Goal: Transaction & Acquisition: Purchase product/service

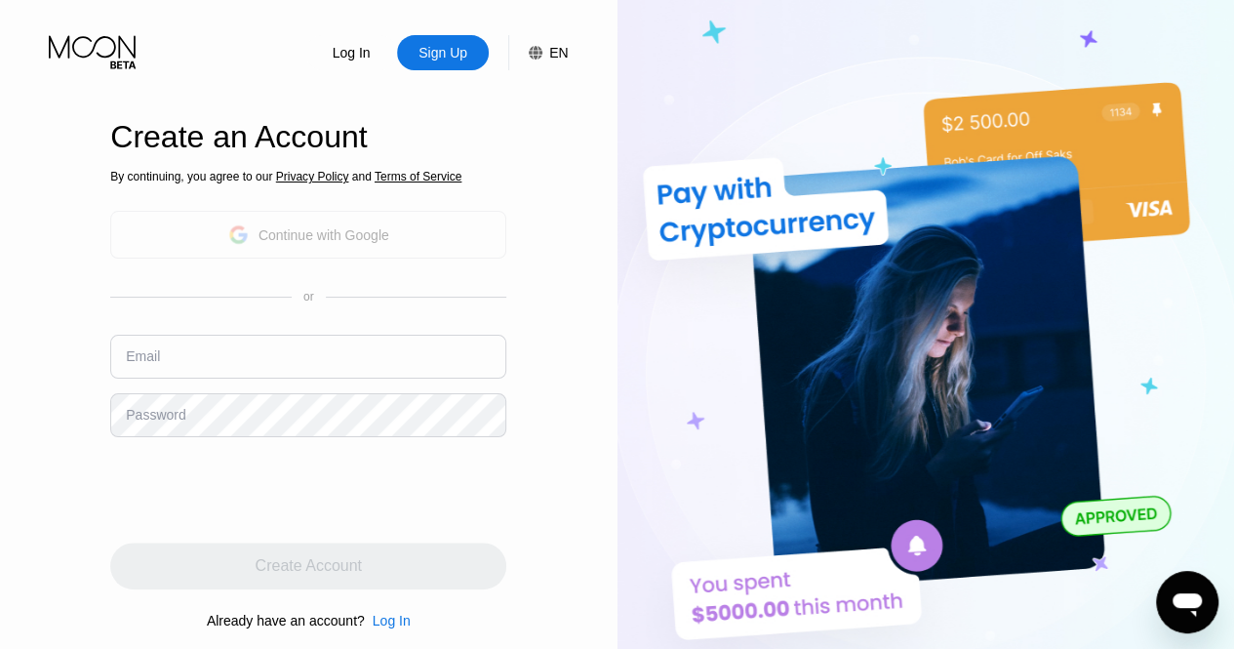
click at [332, 239] on div "Continue with Google" at bounding box center [323, 235] width 131 height 16
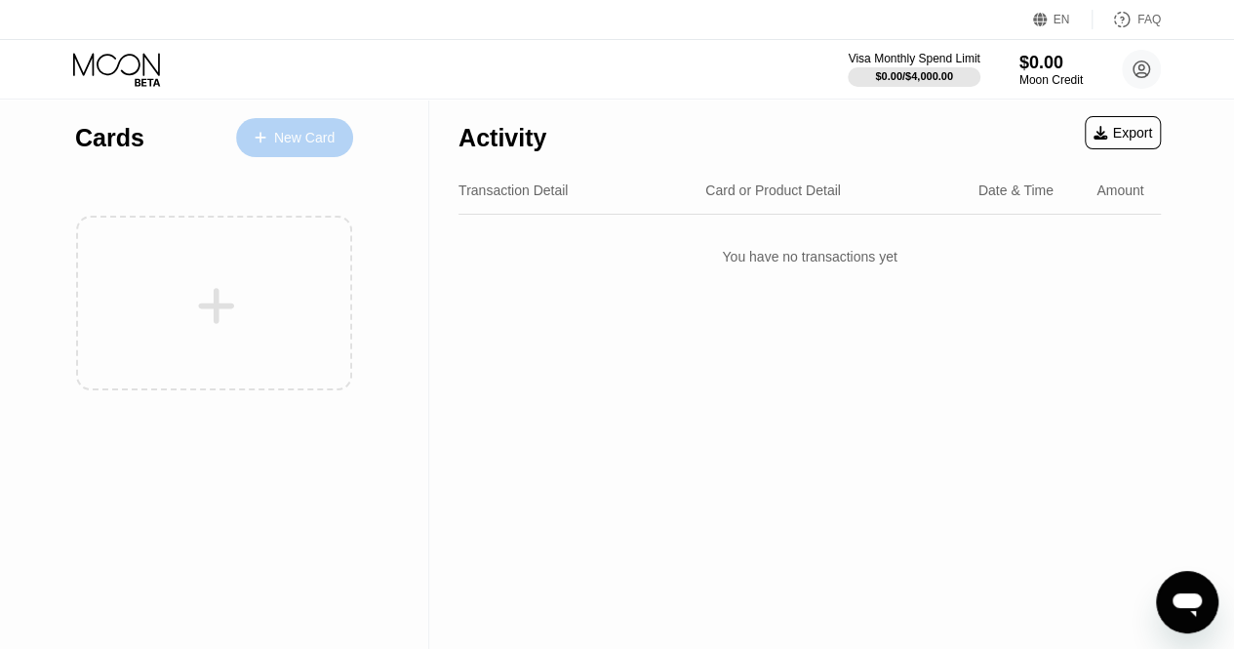
click at [326, 149] on div "New Card" at bounding box center [294, 137] width 117 height 39
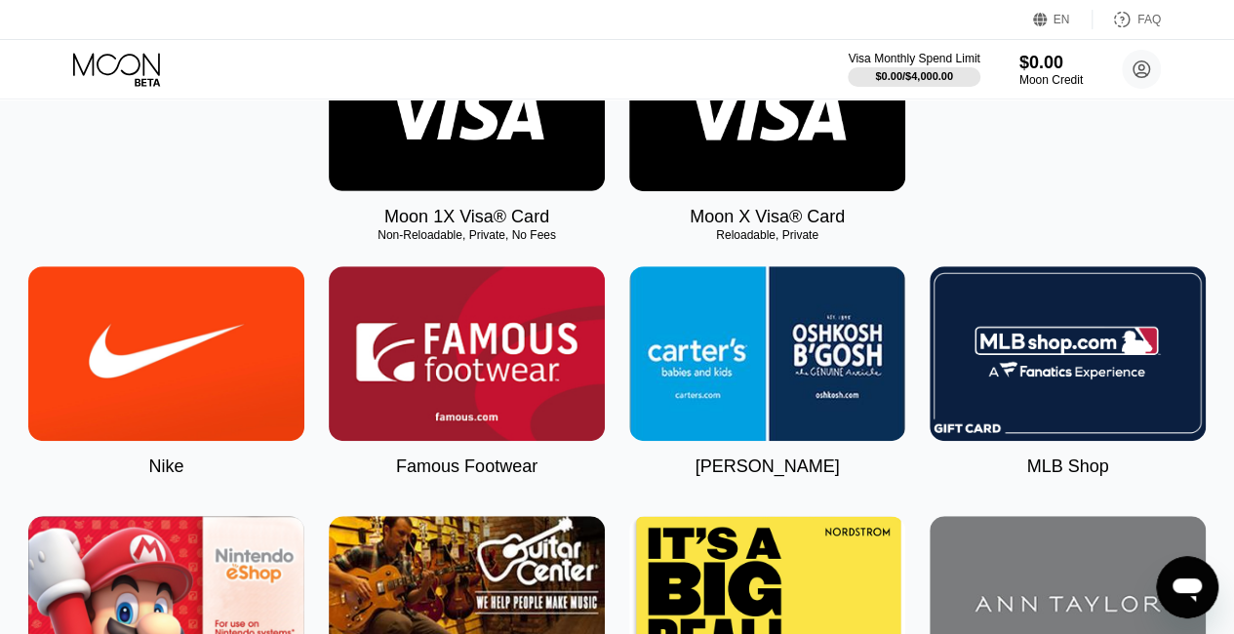
scroll to position [195, 0]
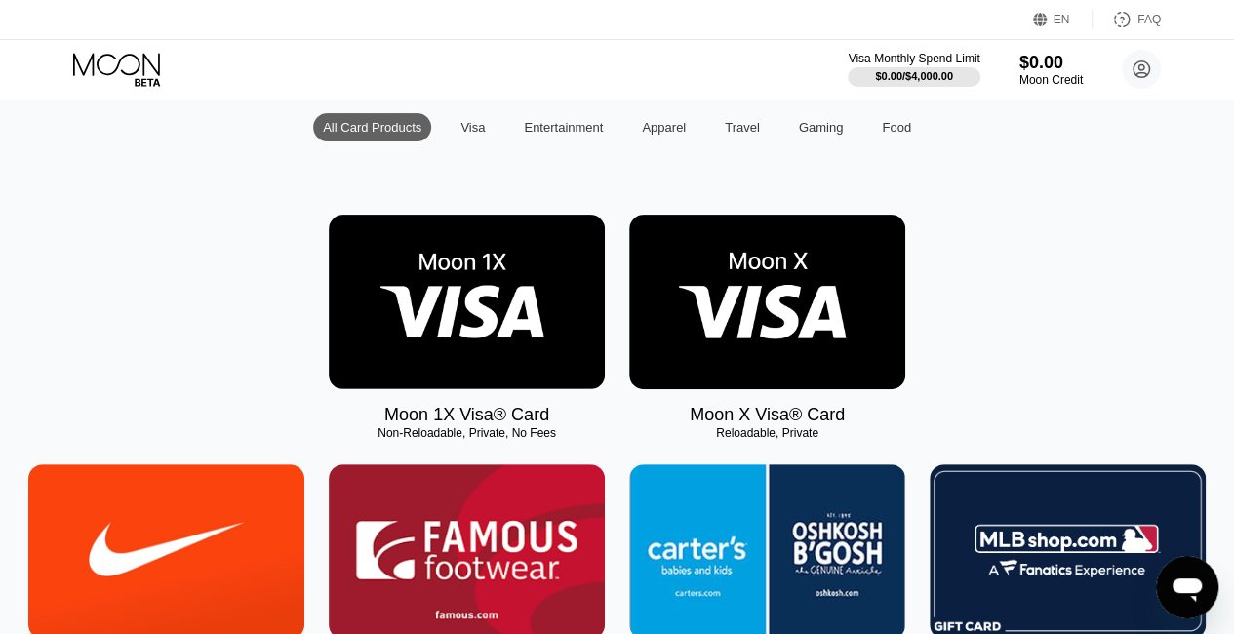
click at [442, 246] on img at bounding box center [467, 302] width 276 height 175
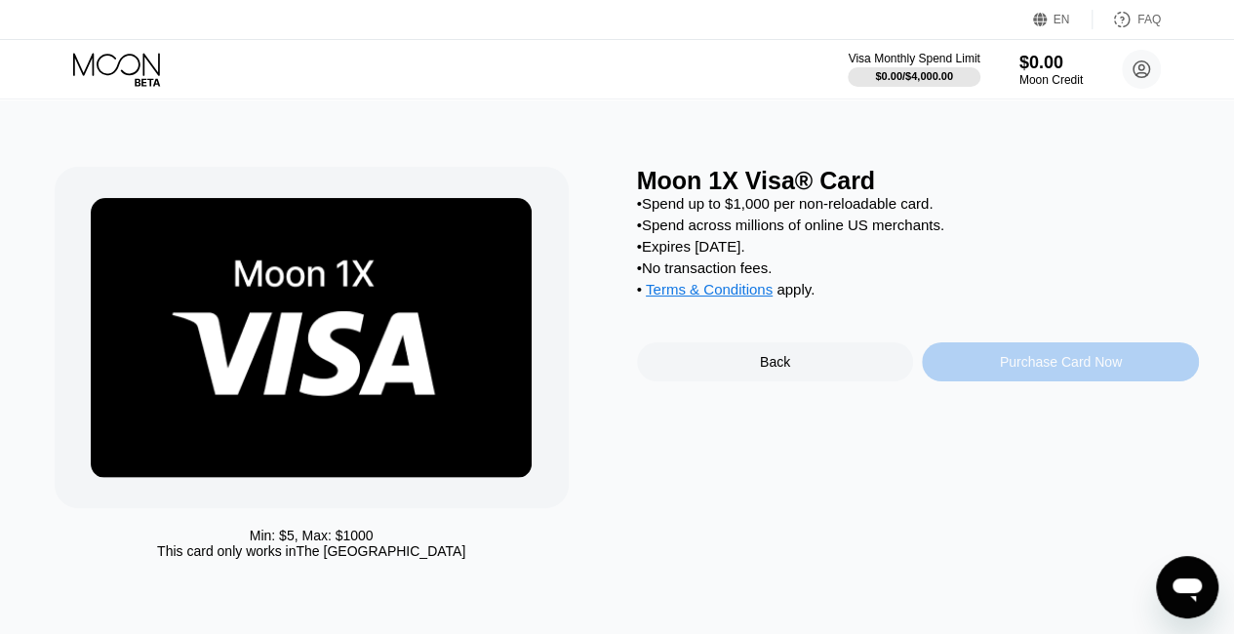
click at [1053, 370] on div "Purchase Card Now" at bounding box center [1061, 362] width 122 height 16
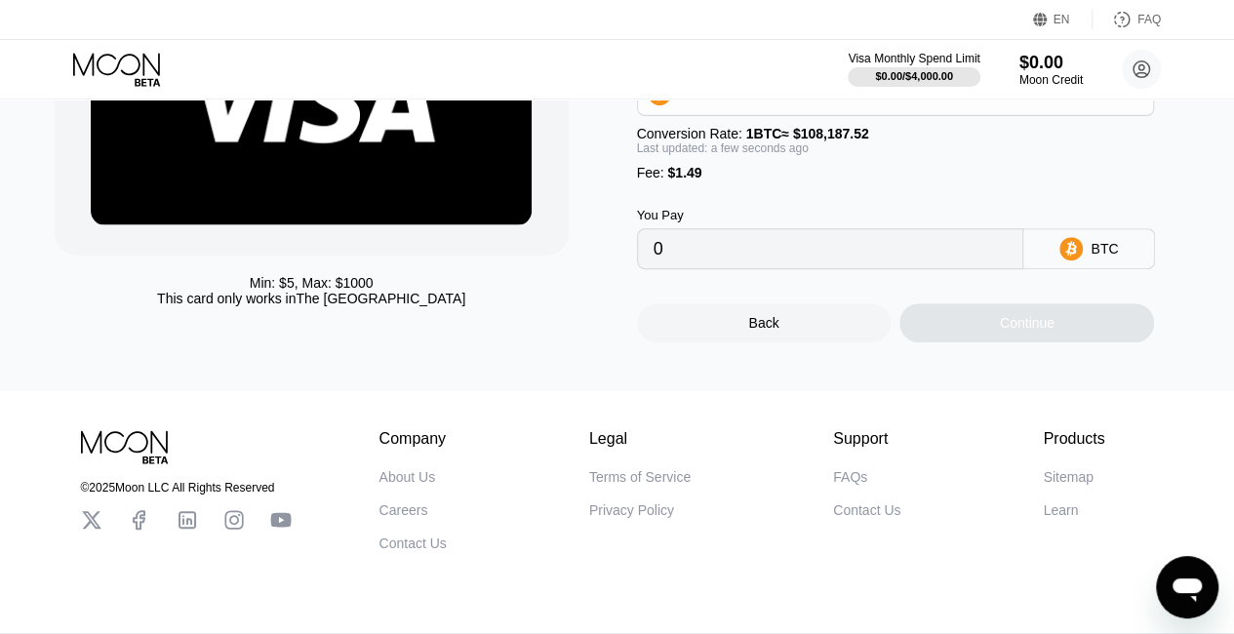
scroll to position [293, 0]
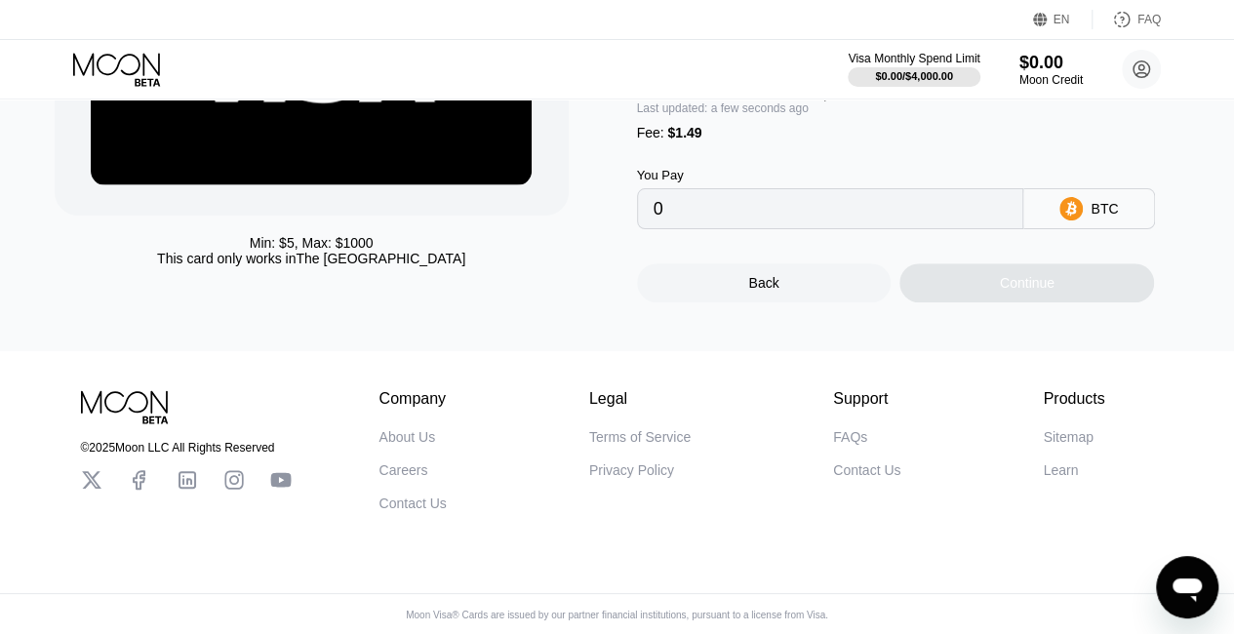
click at [842, 228] on input "0" at bounding box center [830, 208] width 354 height 39
click at [1117, 223] on div "BTC" at bounding box center [1089, 208] width 132 height 41
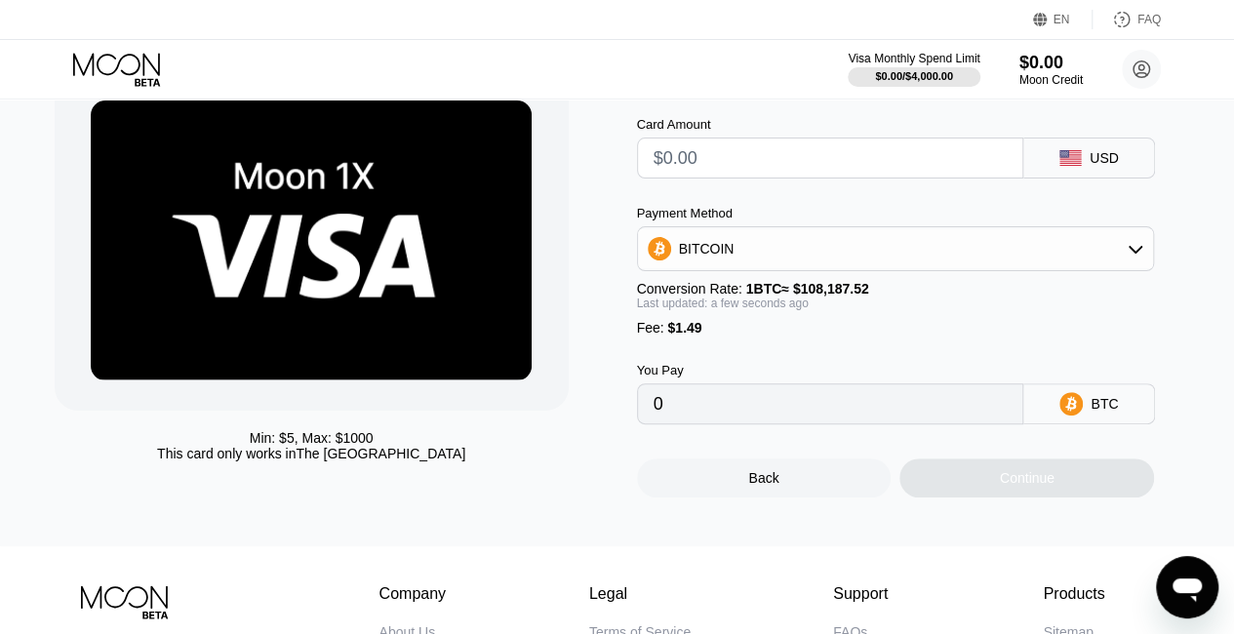
scroll to position [98, 0]
click at [911, 268] on div "BITCOIN" at bounding box center [896, 248] width 516 height 39
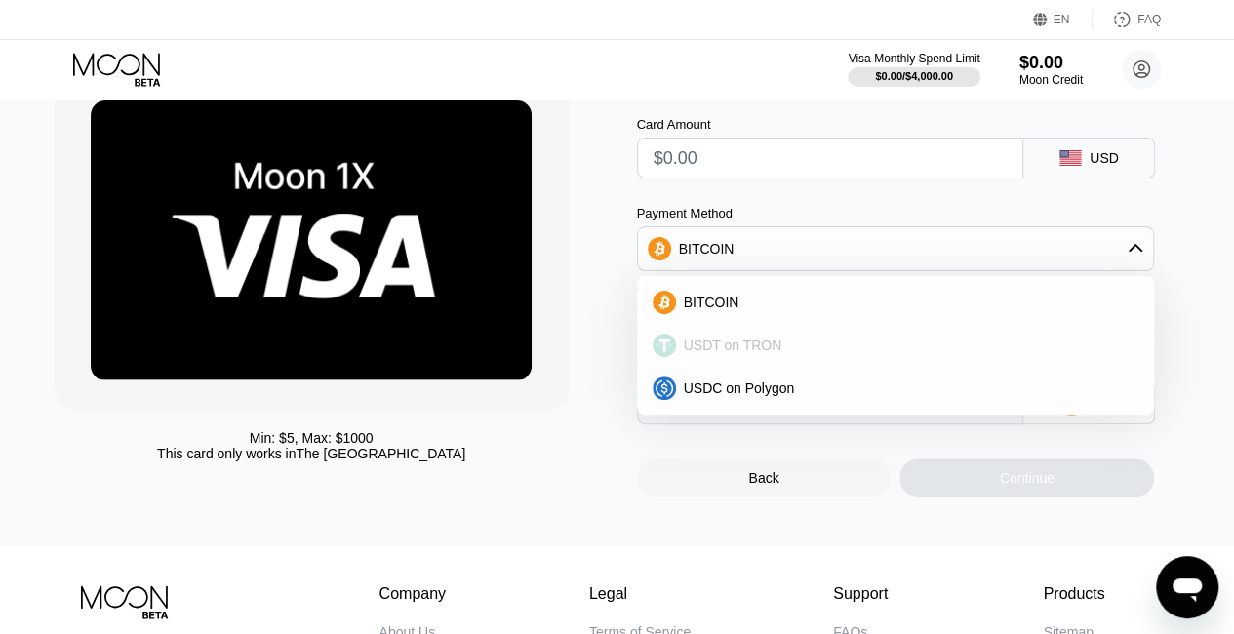
click at [849, 344] on div "USDT on TRON" at bounding box center [907, 345] width 463 height 16
type input "0.00"
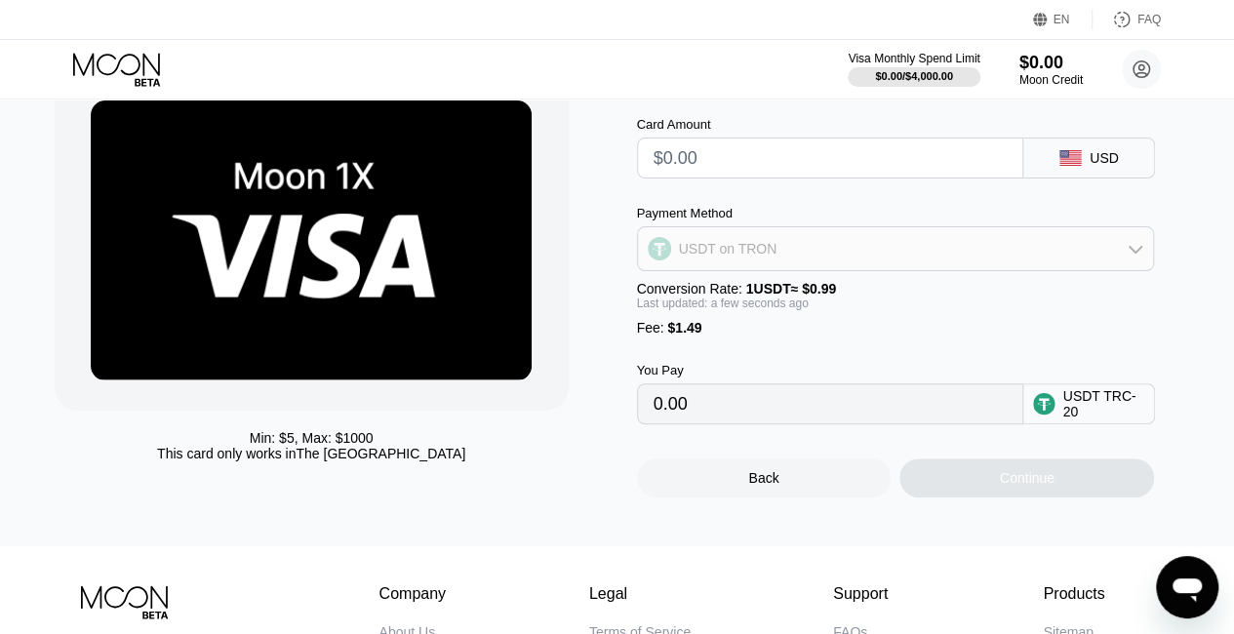
click at [872, 266] on div "USDT on TRON" at bounding box center [896, 248] width 516 height 39
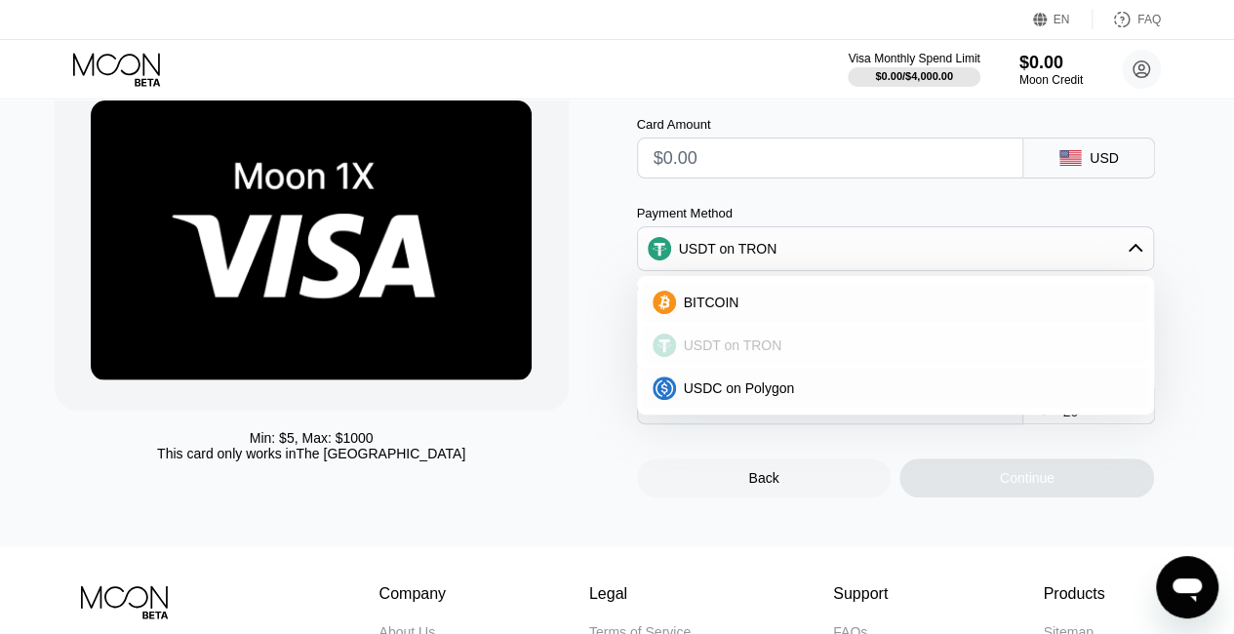
click at [825, 353] on div "USDT on TRON" at bounding box center [907, 345] width 463 height 16
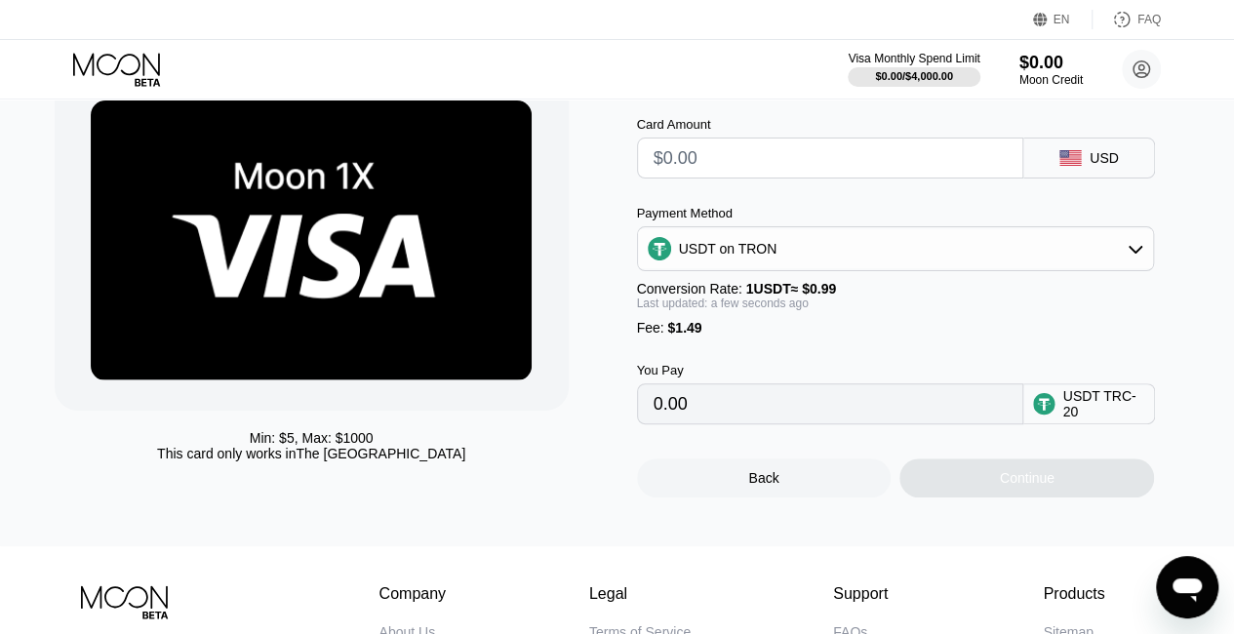
click at [816, 420] on input "0.00" at bounding box center [830, 403] width 354 height 39
click at [819, 422] on input "0.00" at bounding box center [830, 403] width 354 height 39
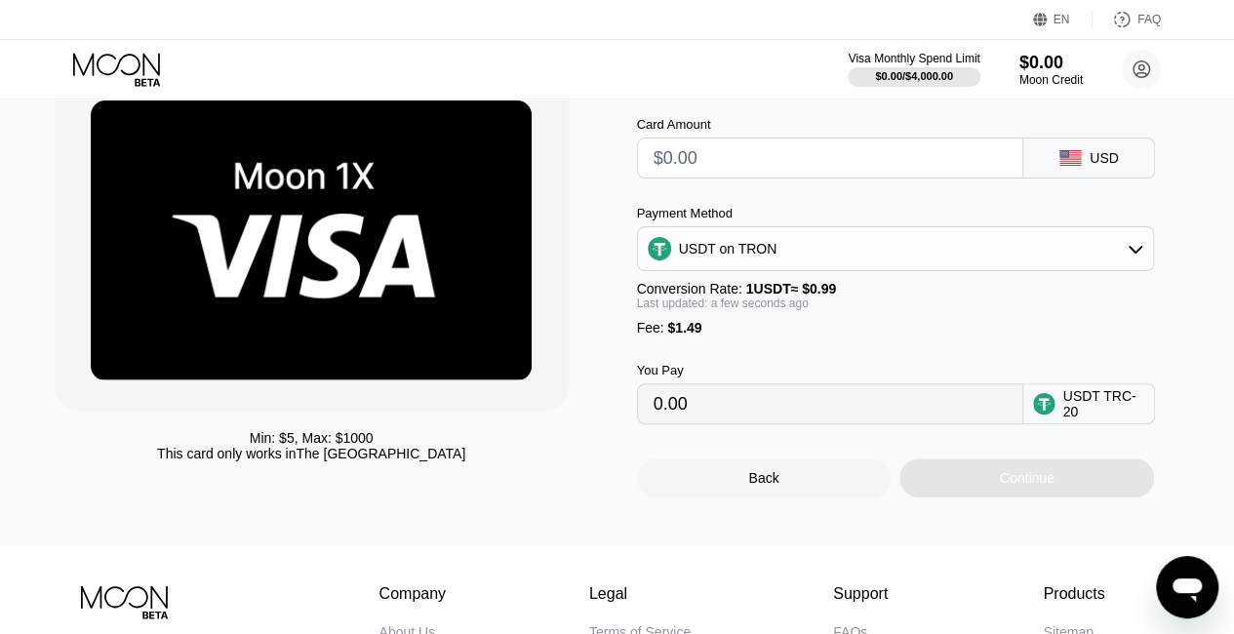
click at [850, 415] on input "0.00" at bounding box center [830, 403] width 354 height 39
click at [858, 485] on div "Back" at bounding box center [764, 477] width 255 height 39
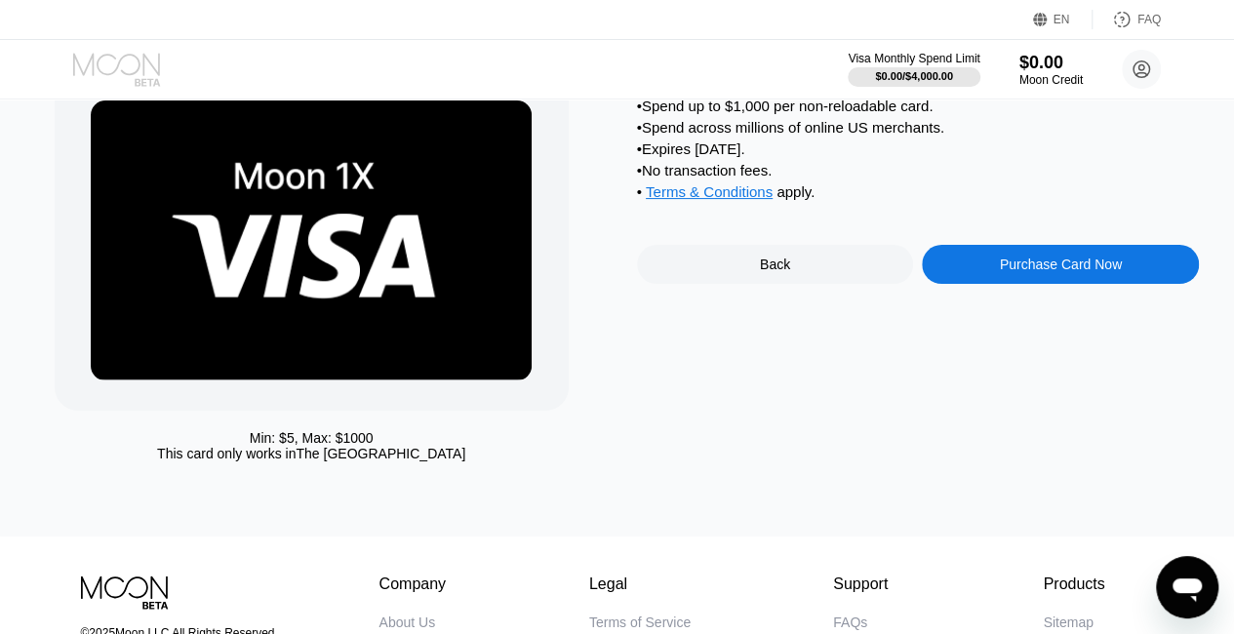
click at [133, 54] on icon at bounding box center [116, 64] width 87 height 22
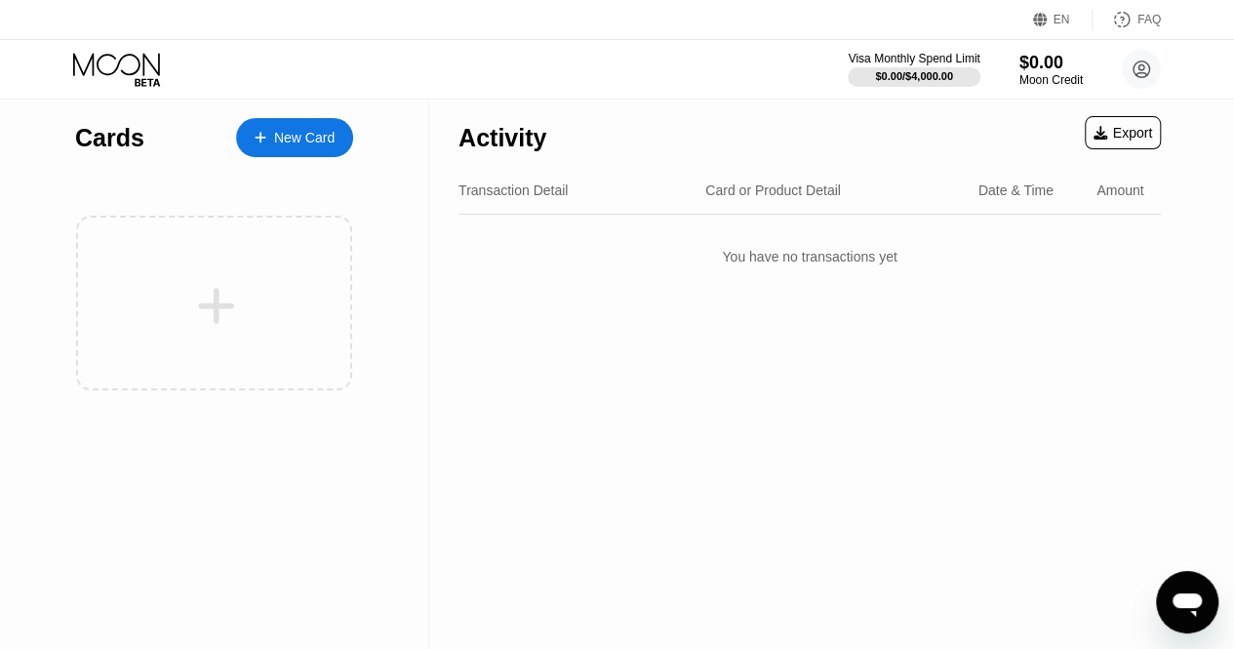
click at [372, 145] on div "Cards New Card" at bounding box center [214, 374] width 429 height 550
click at [311, 133] on div "New Card" at bounding box center [304, 138] width 60 height 17
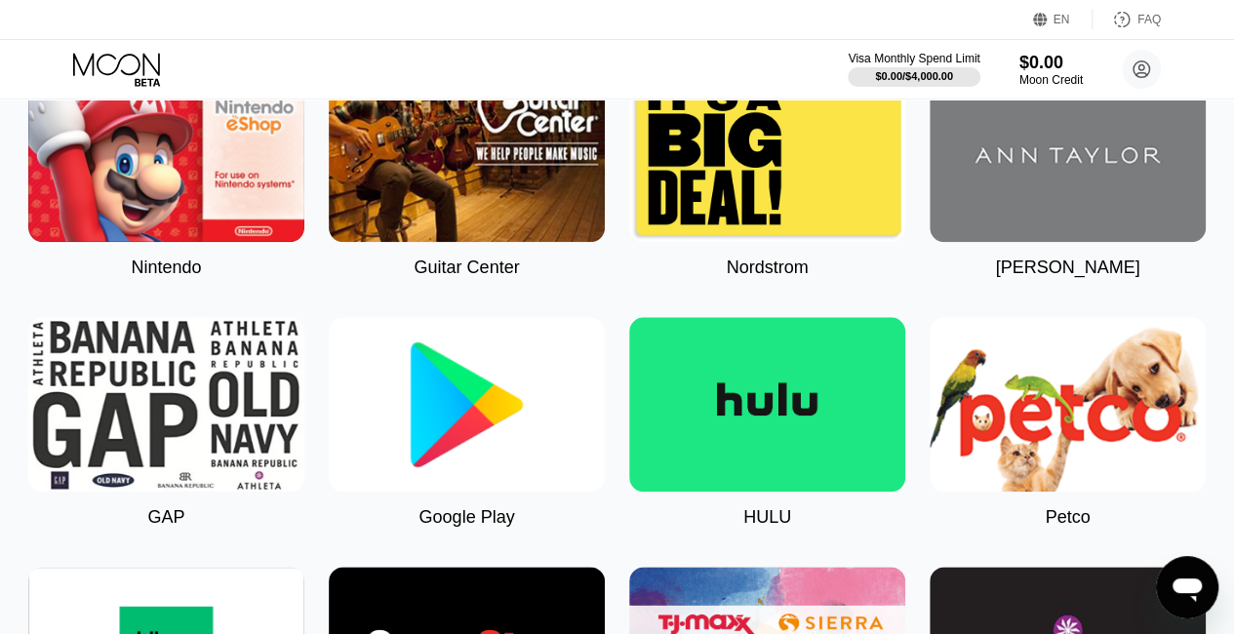
scroll to position [1073, 0]
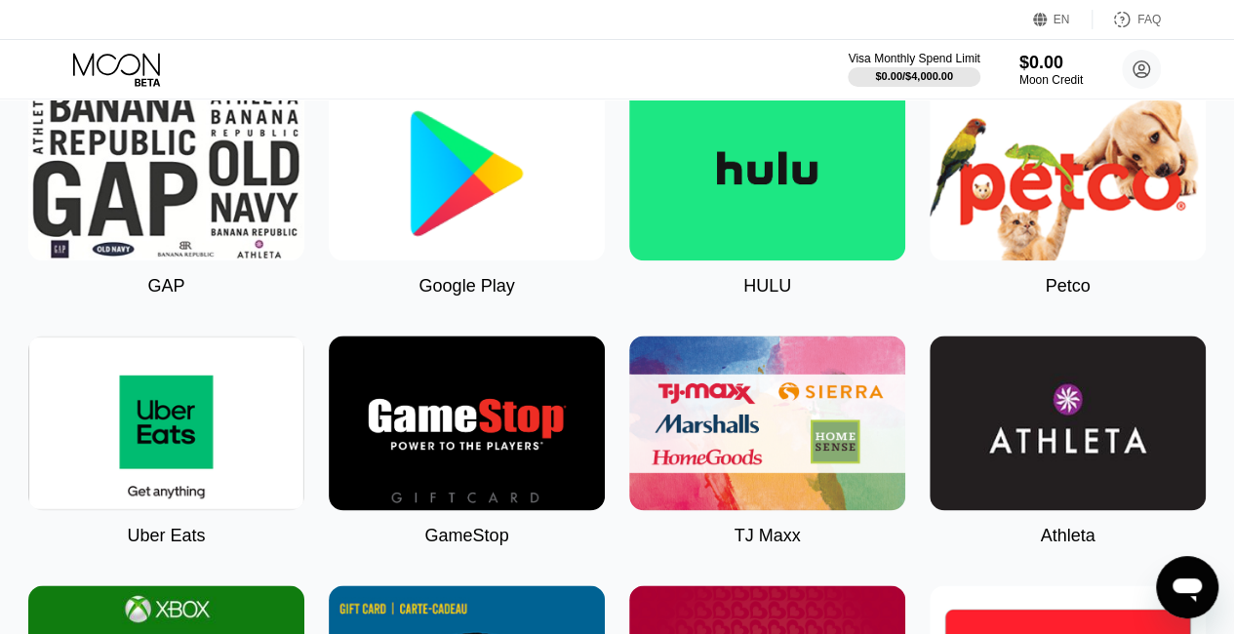
click at [485, 213] on img at bounding box center [467, 173] width 276 height 175
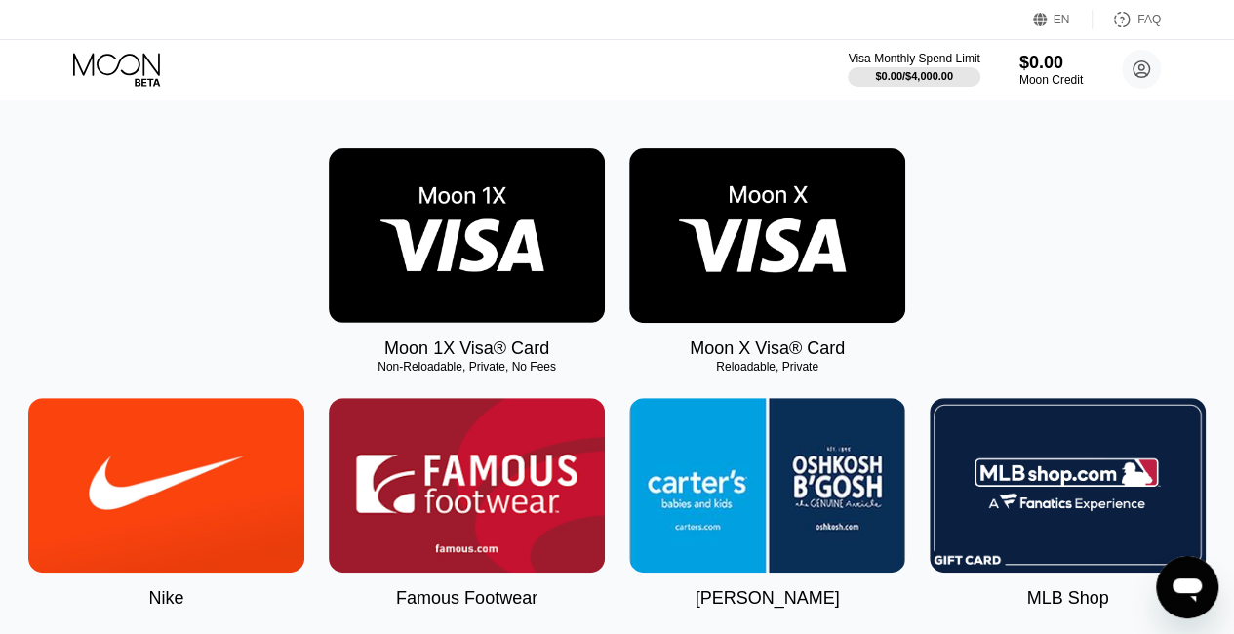
scroll to position [293, 0]
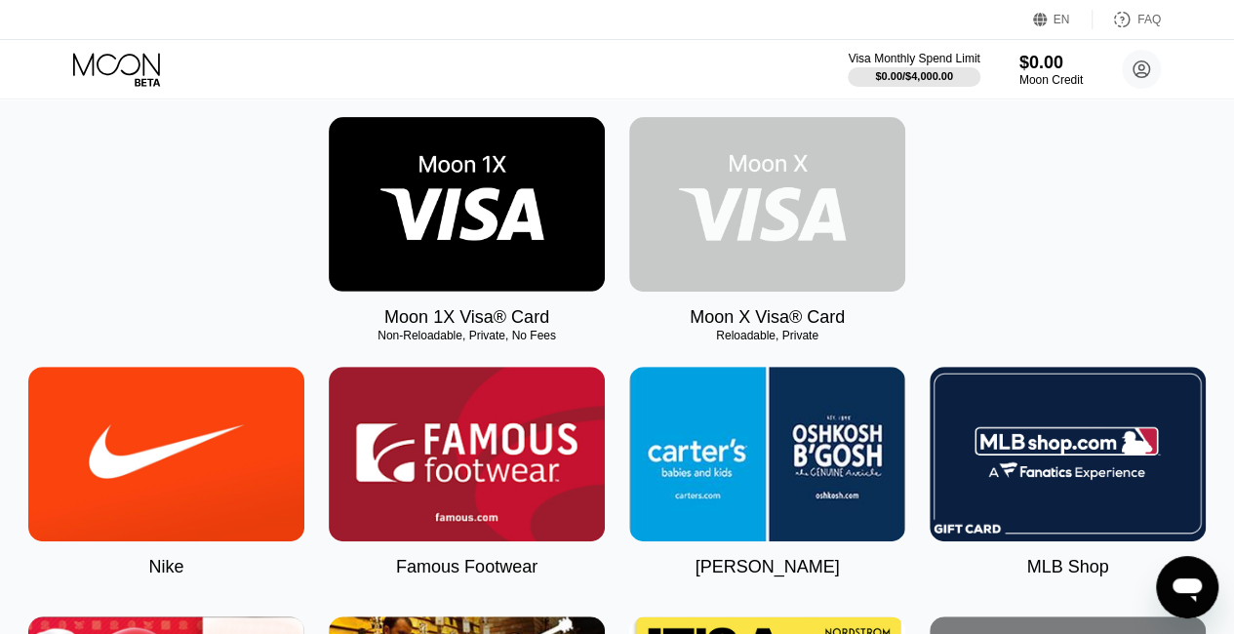
click at [777, 229] on img at bounding box center [767, 204] width 276 height 175
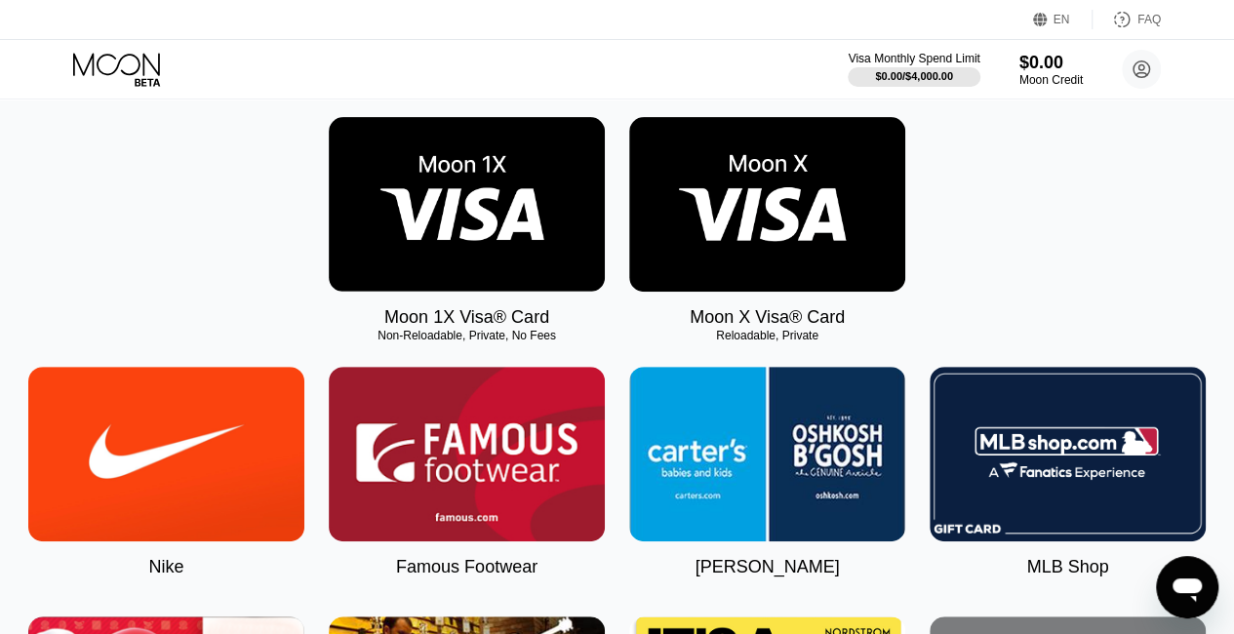
scroll to position [0, 0]
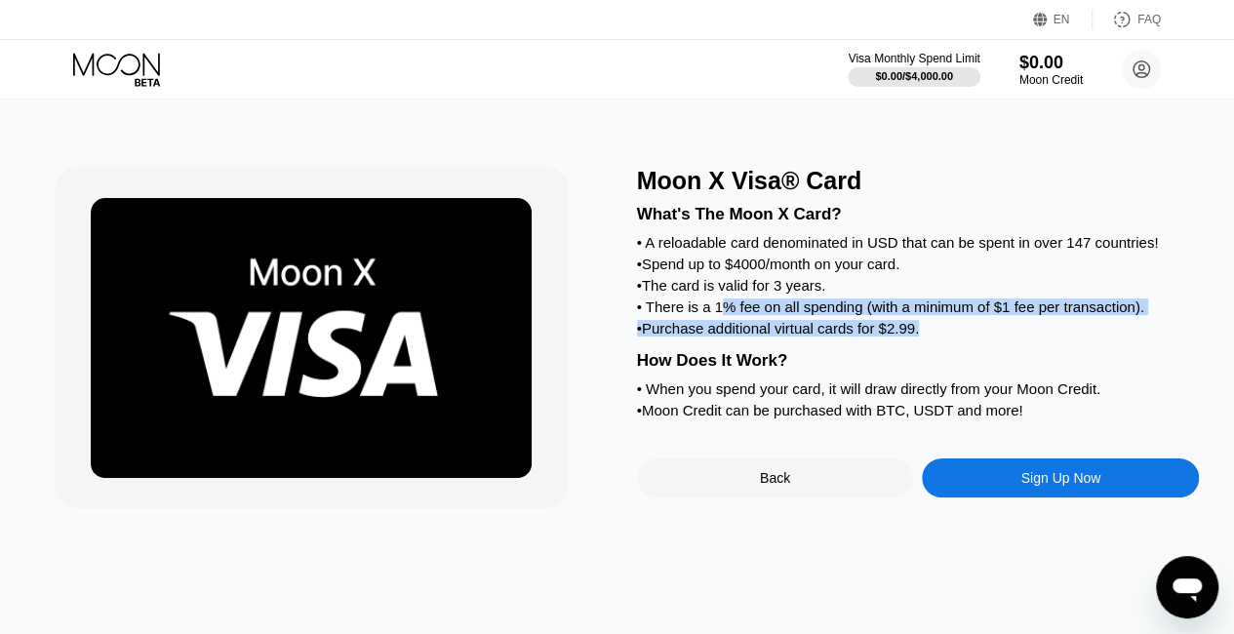
drag, startPoint x: 718, startPoint y: 322, endPoint x: 962, endPoint y: 356, distance: 246.2
click at [962, 356] on div "What's The Moon X Card? • A reloadable card denominated in USD that can be spen…" at bounding box center [918, 309] width 563 height 228
click at [981, 336] on div "What's The Moon X Card? • A reloadable card denominated in USD that can be spen…" at bounding box center [918, 309] width 563 height 228
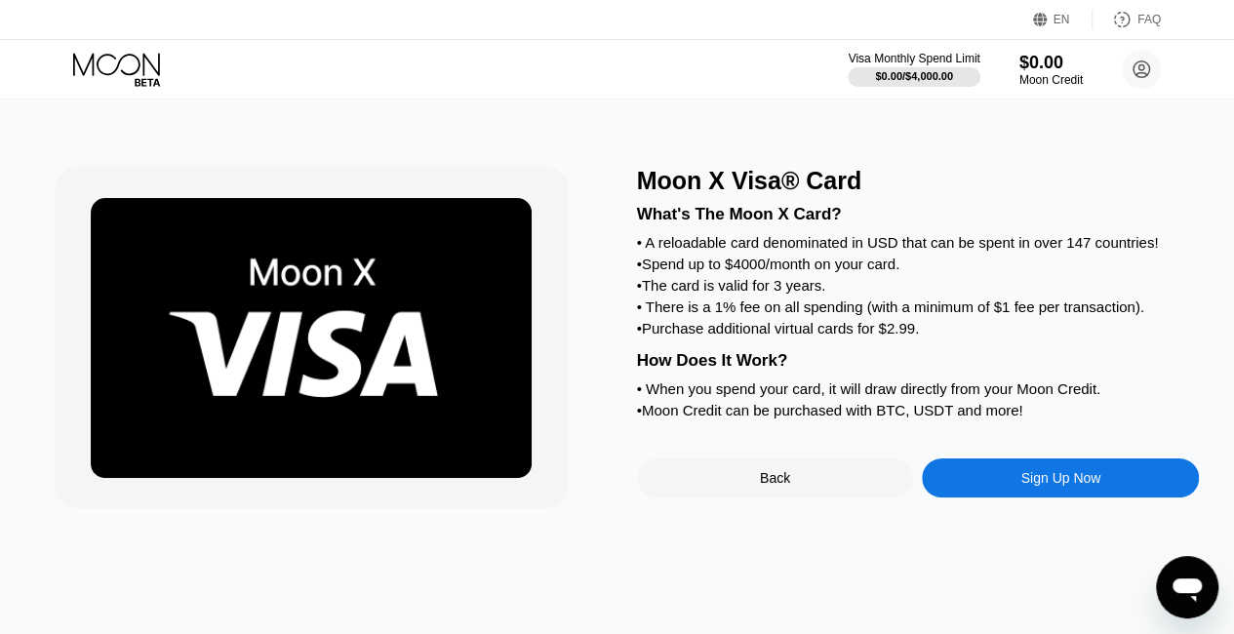
click at [957, 294] on div "• The card is valid for 3 years." at bounding box center [918, 285] width 563 height 17
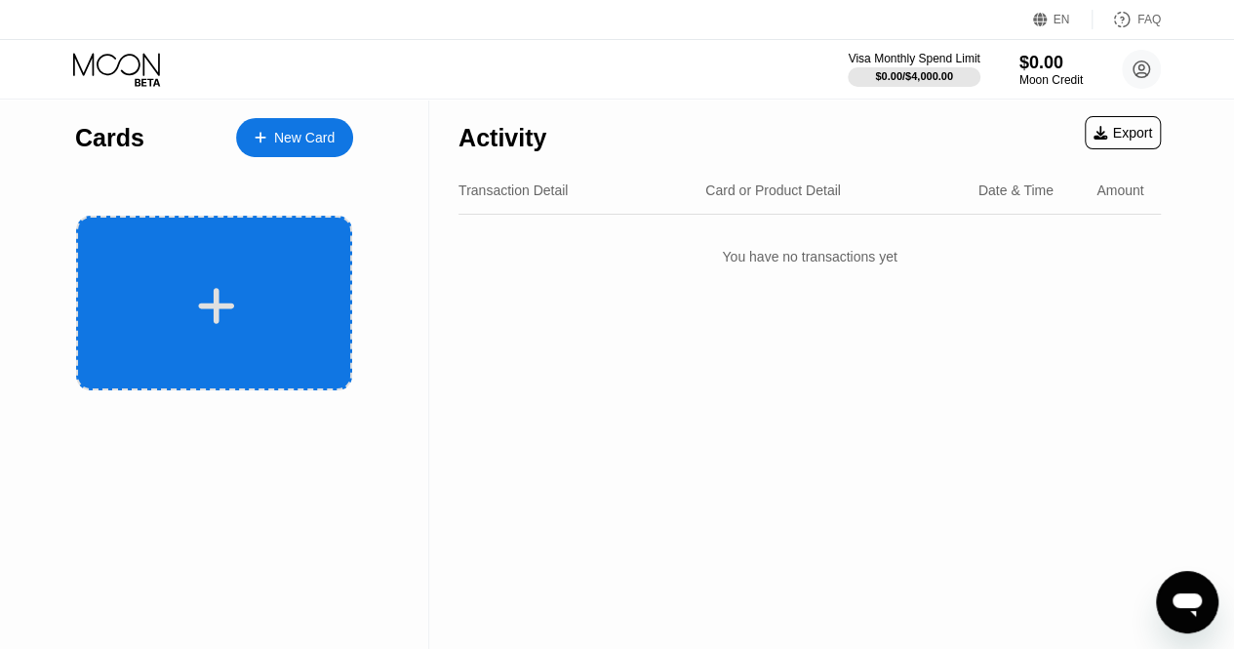
click at [314, 216] on div at bounding box center [214, 303] width 276 height 175
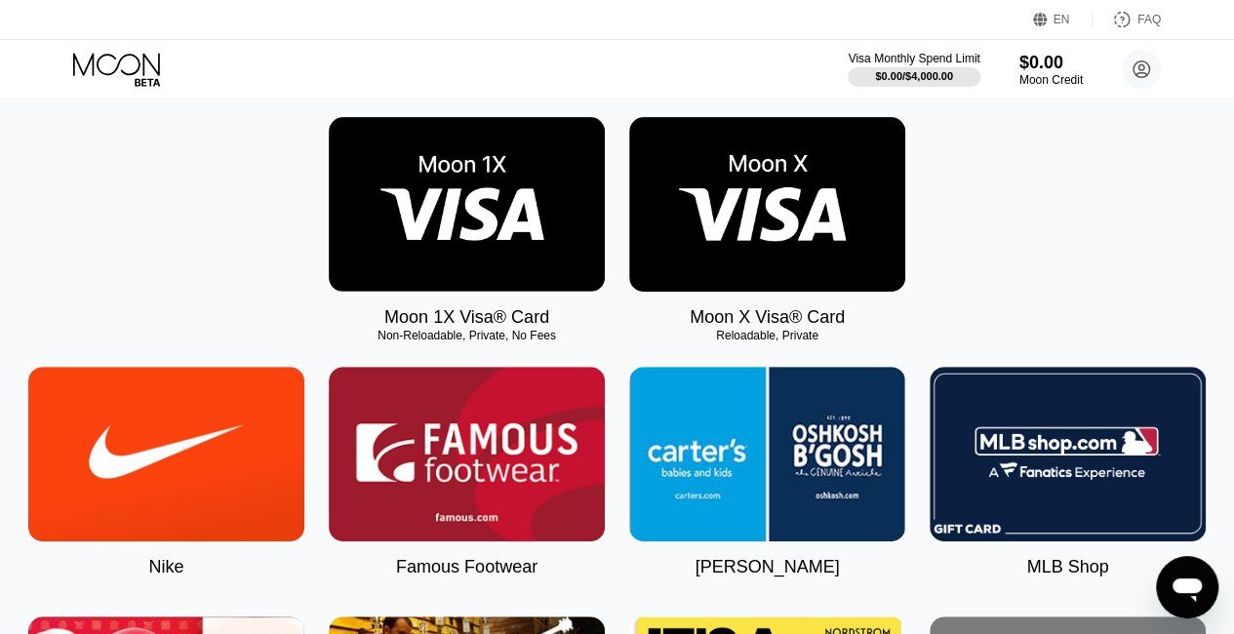
click at [462, 221] on img at bounding box center [467, 204] width 276 height 175
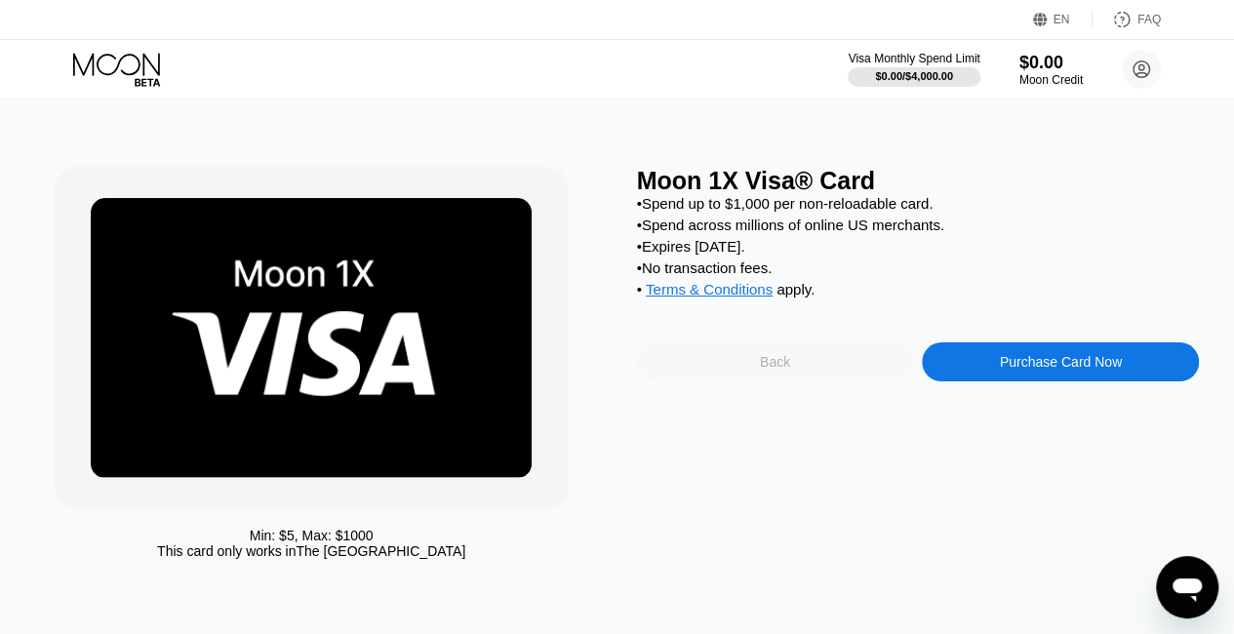
click at [790, 381] on div "Back" at bounding box center [775, 361] width 277 height 39
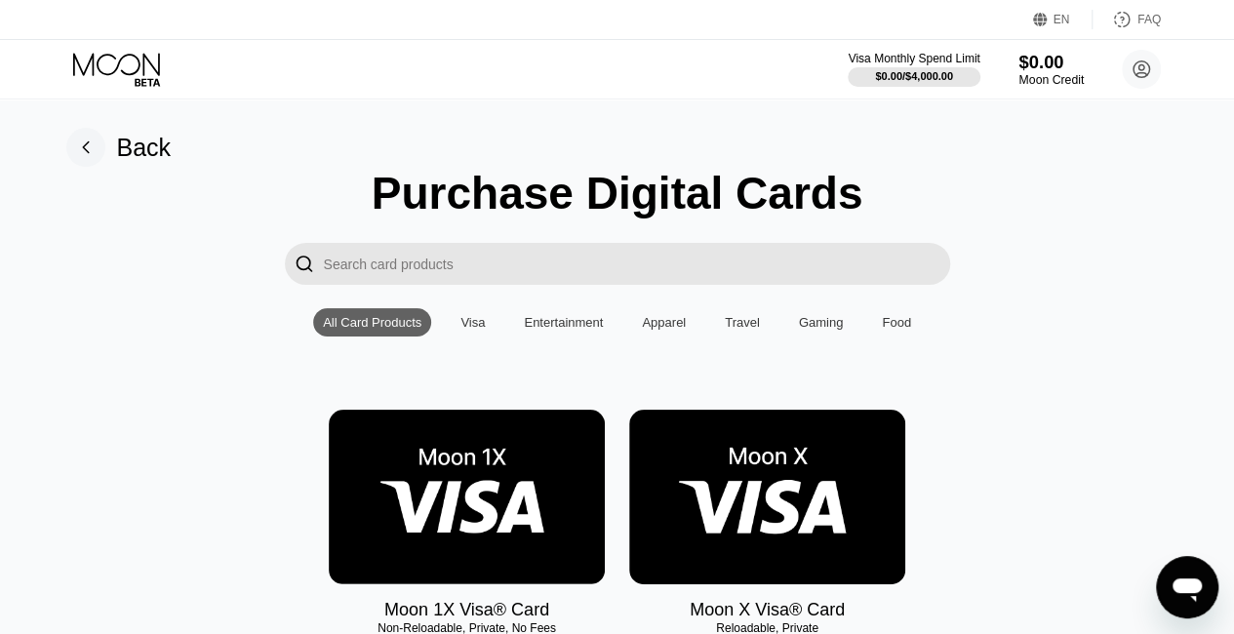
click at [1047, 77] on div "Moon Credit" at bounding box center [1050, 80] width 65 height 14
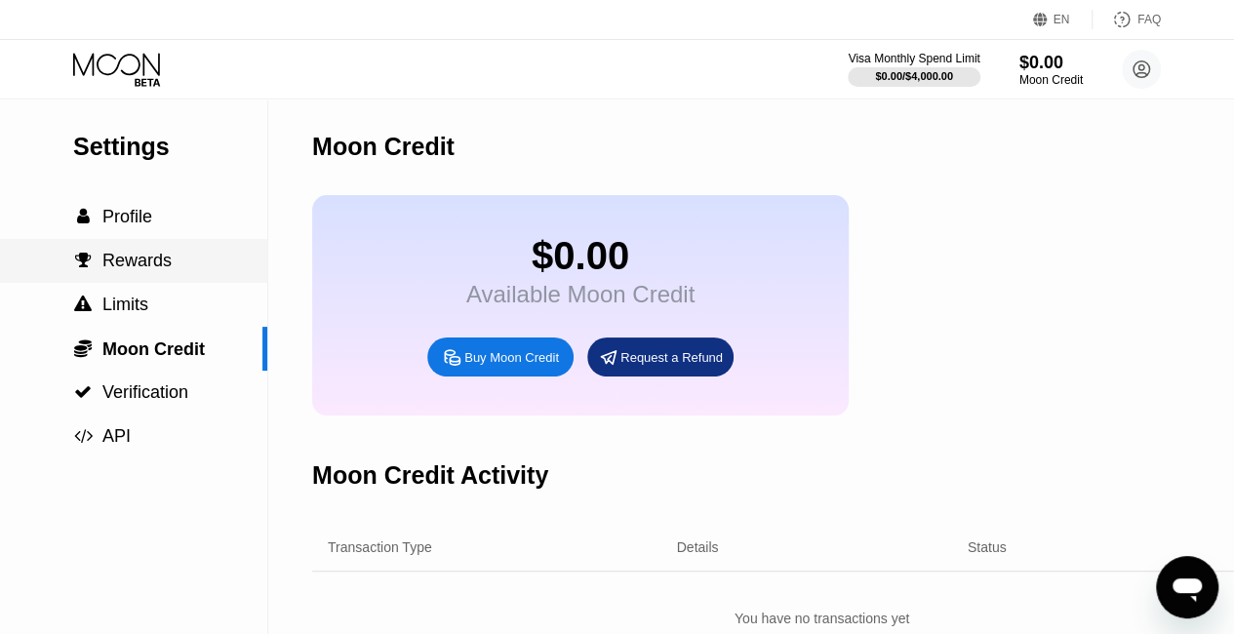
click at [178, 271] on div " Rewards" at bounding box center [133, 261] width 267 height 20
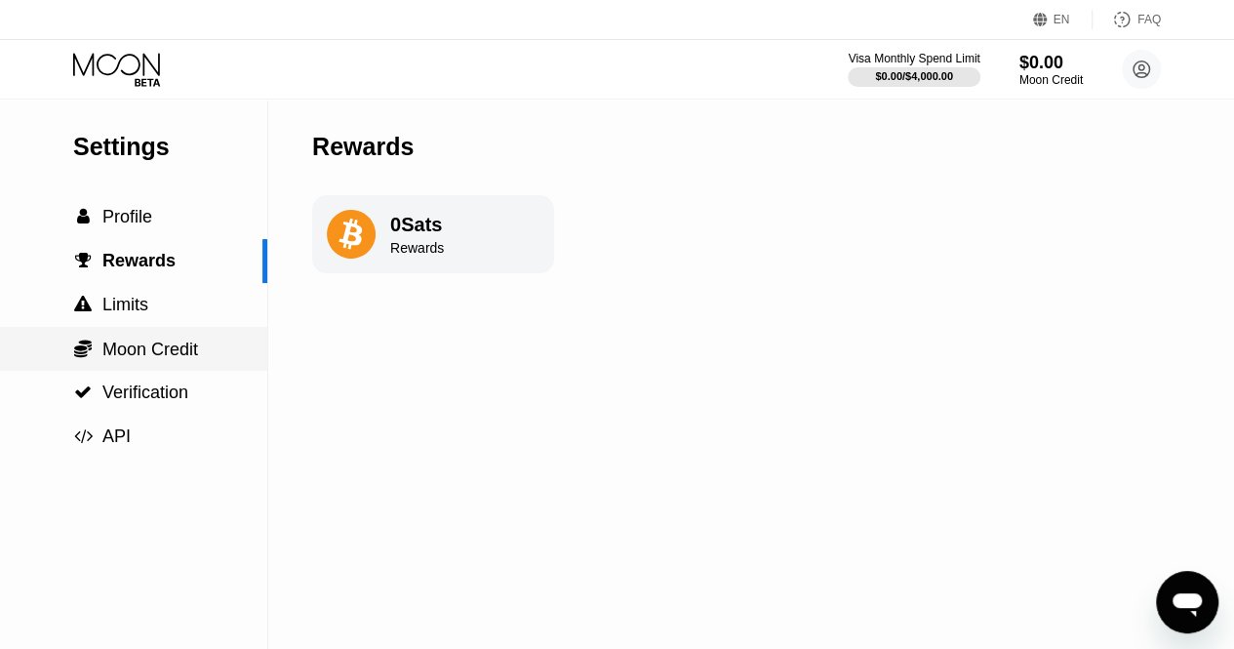
click at [175, 344] on span "Moon Credit" at bounding box center [150, 349] width 96 height 20
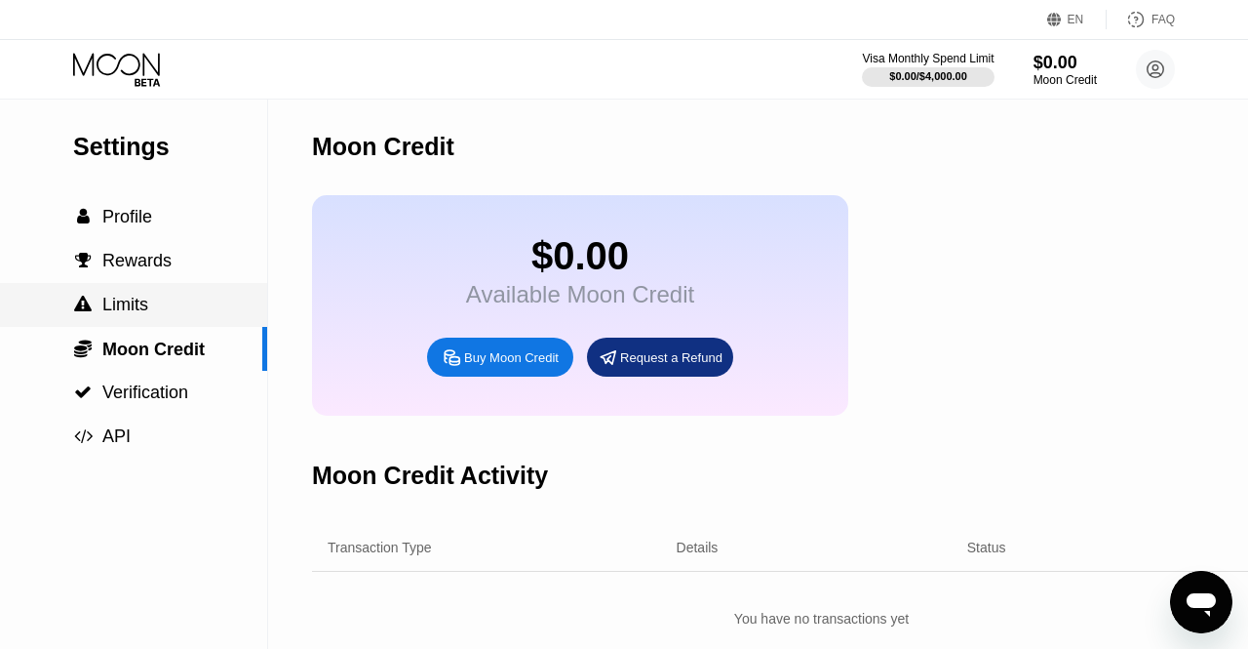
click at [176, 288] on div " Limits" at bounding box center [133, 305] width 267 height 44
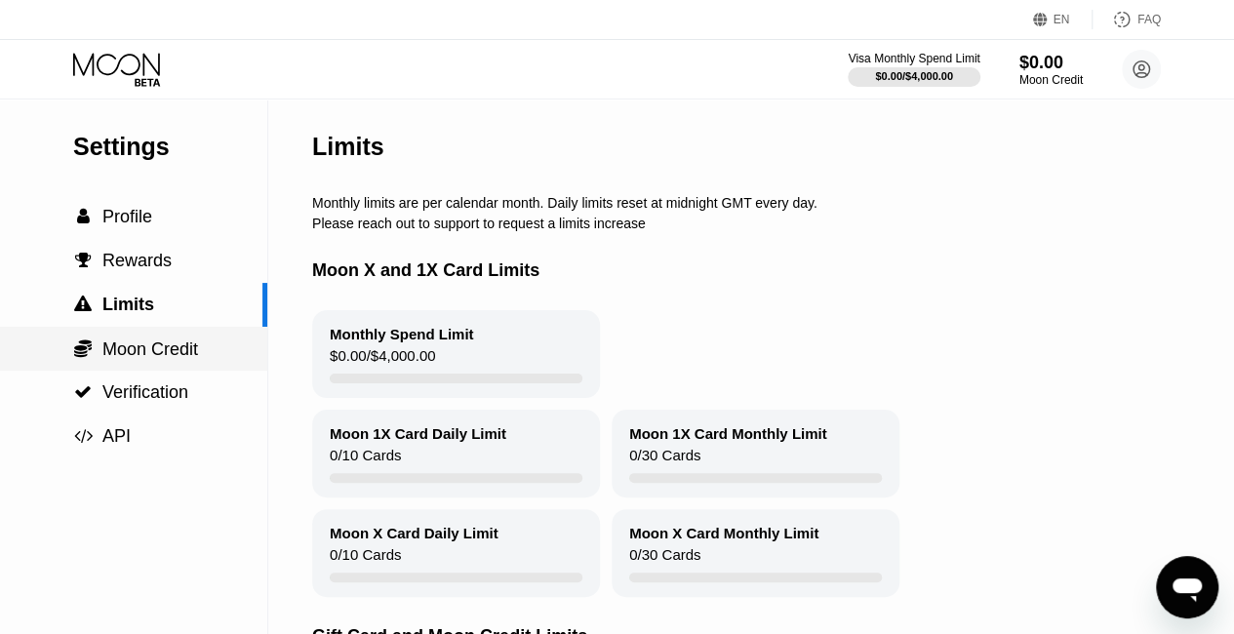
click at [172, 352] on span "Moon Credit" at bounding box center [150, 349] width 96 height 20
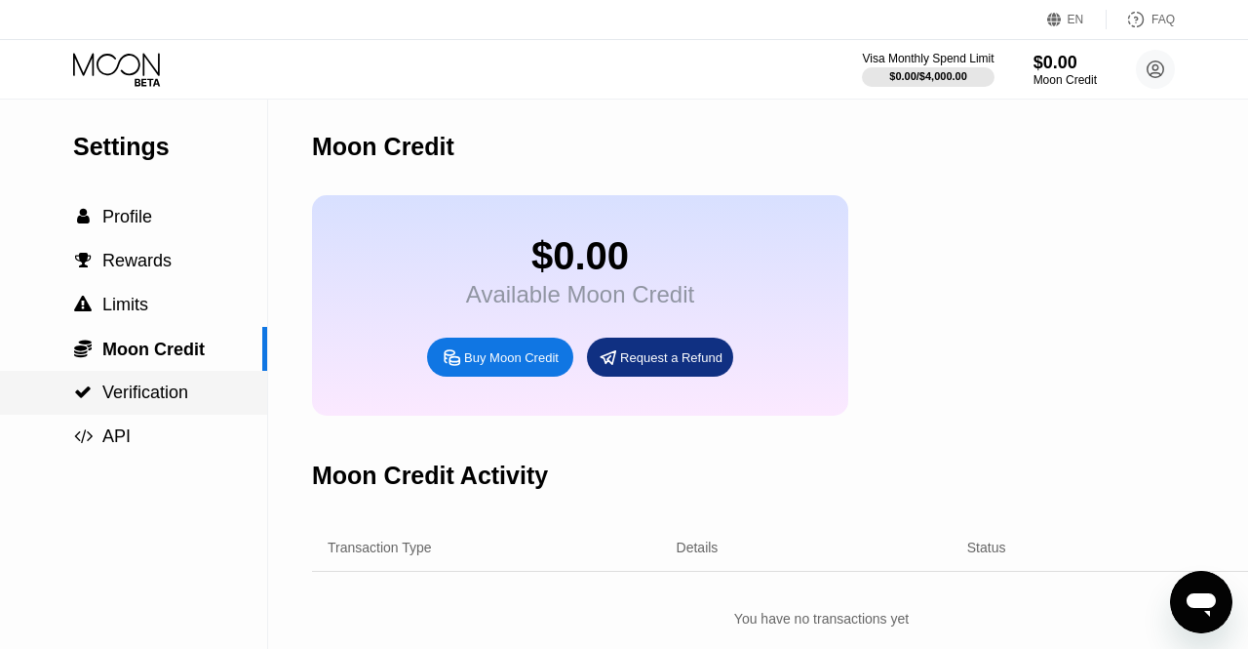
click at [179, 422] on div " API" at bounding box center [133, 437] width 267 height 44
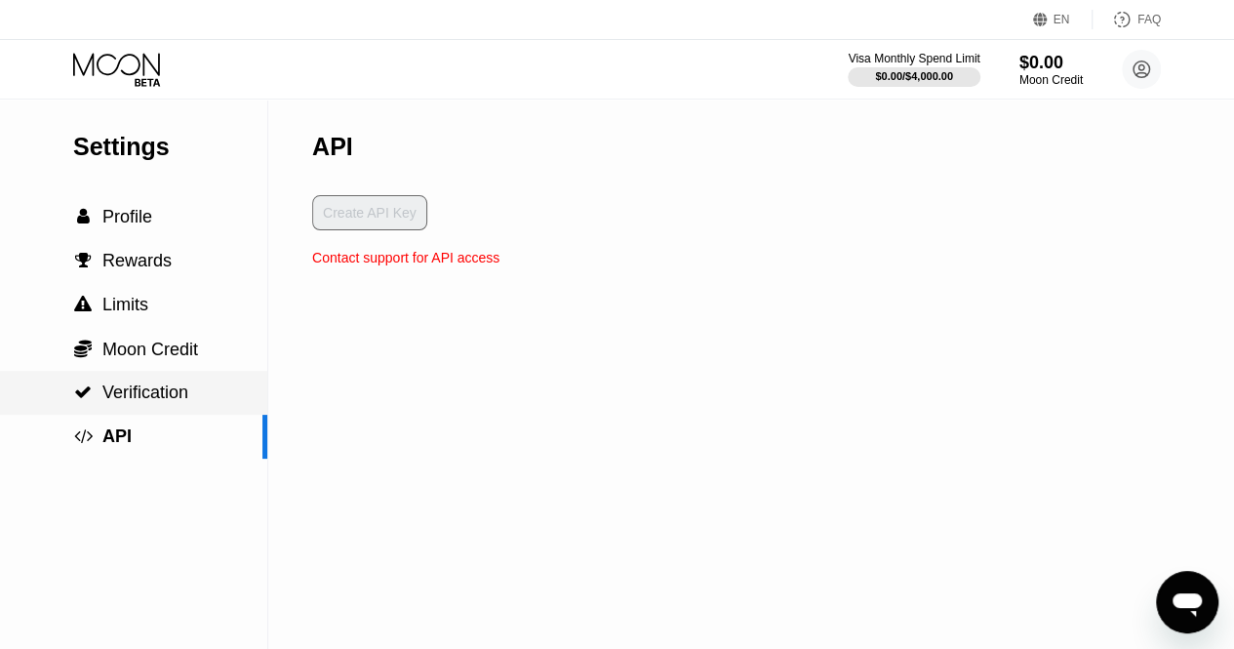
click at [174, 402] on span "Verification" at bounding box center [145, 392] width 86 height 20
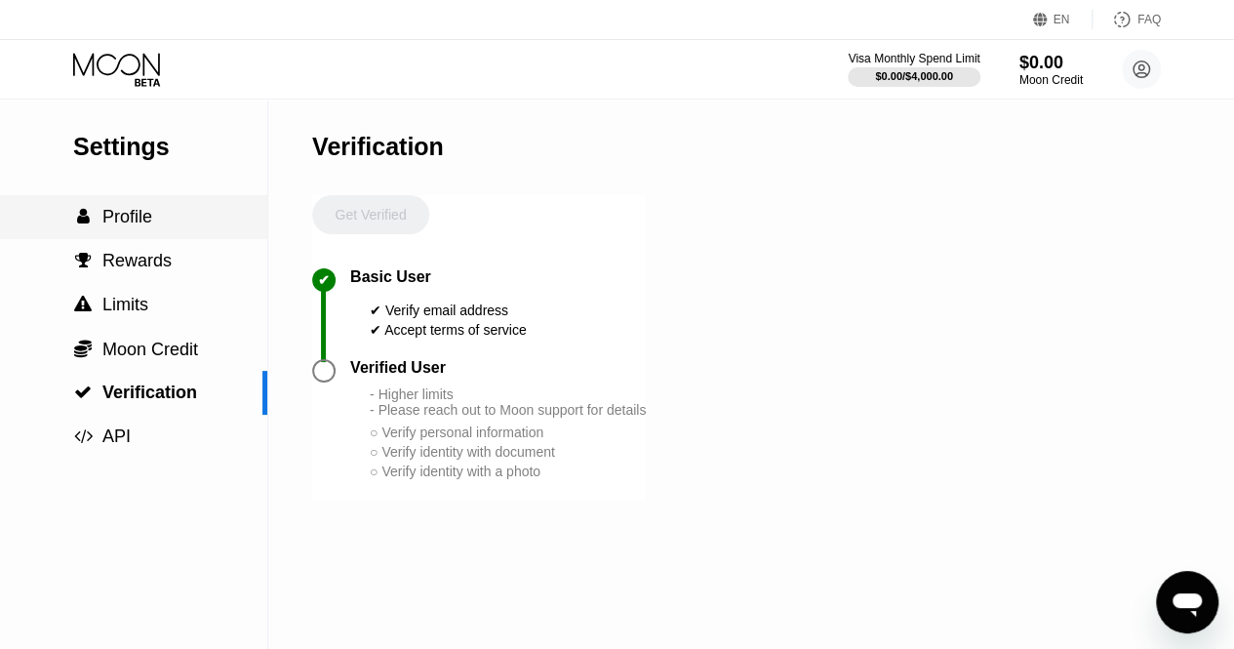
click at [178, 216] on div " Profile" at bounding box center [133, 217] width 267 height 20
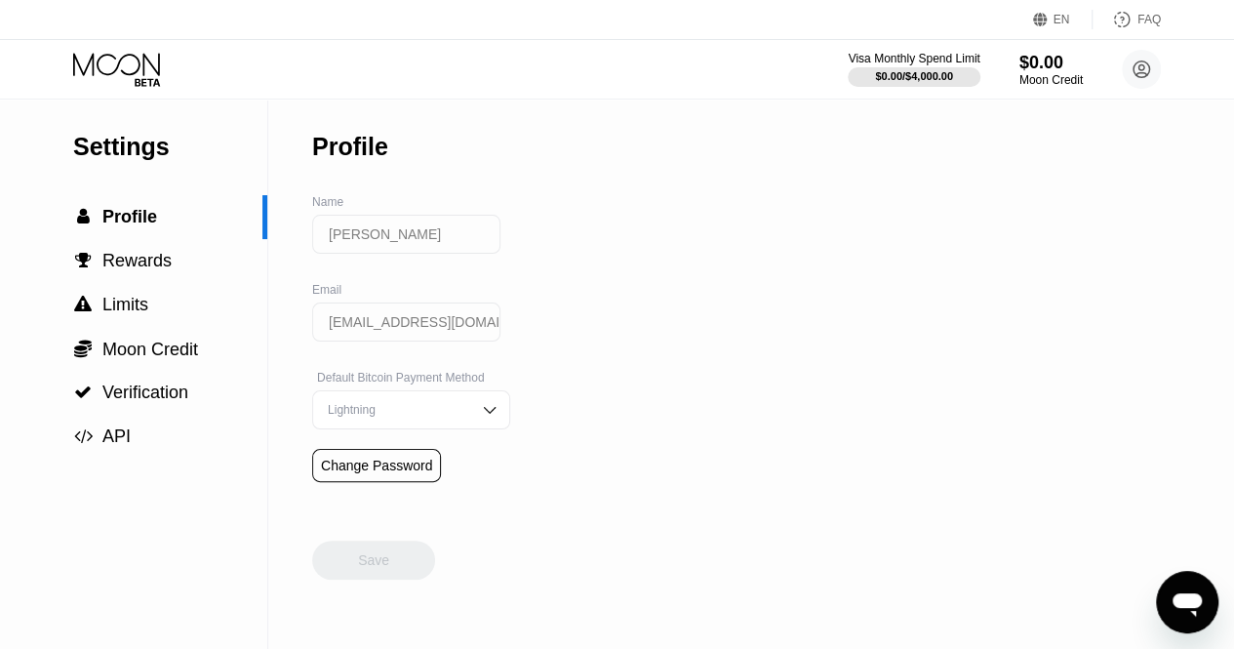
click at [166, 75] on div at bounding box center [133, 70] width 120 height 34
click at [135, 69] on icon at bounding box center [118, 70] width 91 height 34
